Goal: Navigation & Orientation: Find specific page/section

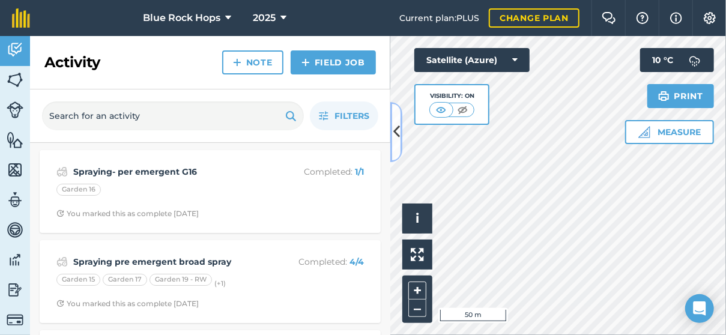
click at [392, 130] on button at bounding box center [397, 132] width 12 height 60
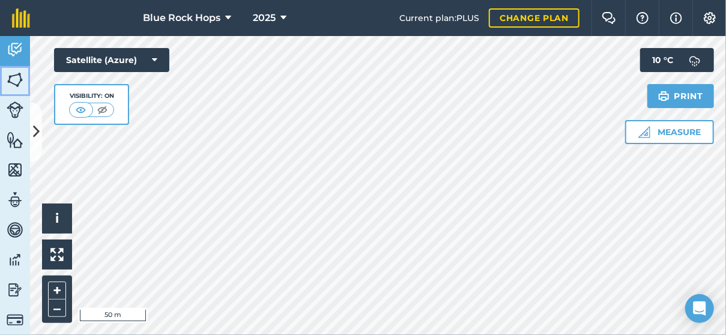
click at [15, 74] on img at bounding box center [15, 80] width 17 height 18
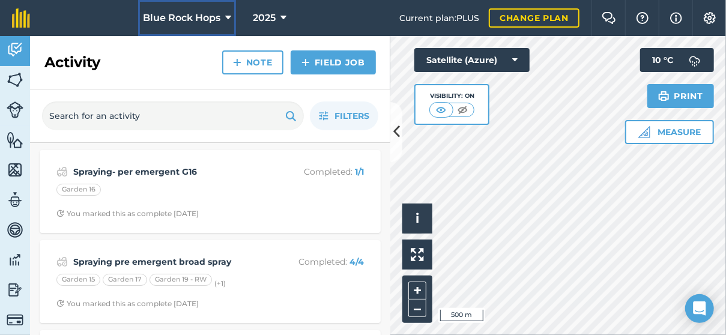
click at [224, 15] on button "Blue Rock Hops" at bounding box center [187, 18] width 98 height 36
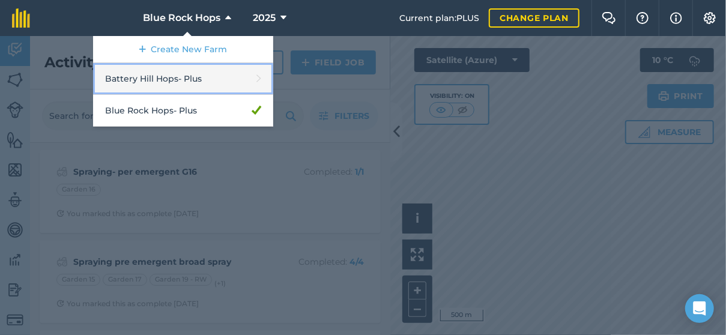
click at [195, 82] on link "Battery Hill Hops - Plus" at bounding box center [183, 79] width 180 height 32
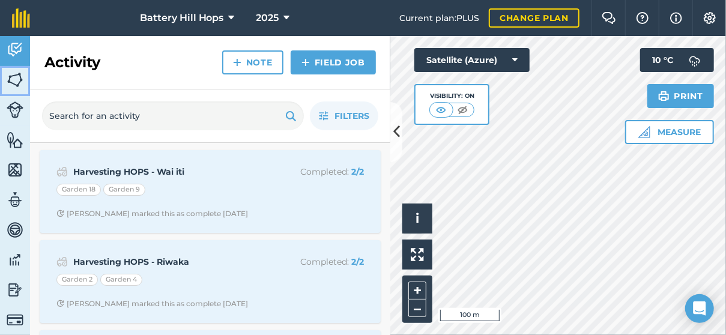
click at [12, 77] on img at bounding box center [15, 80] width 17 height 18
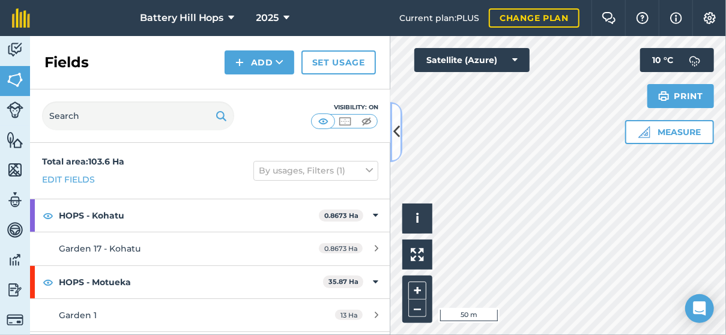
click at [400, 130] on button at bounding box center [397, 132] width 12 height 60
